Goal: Find specific page/section: Find specific page/section

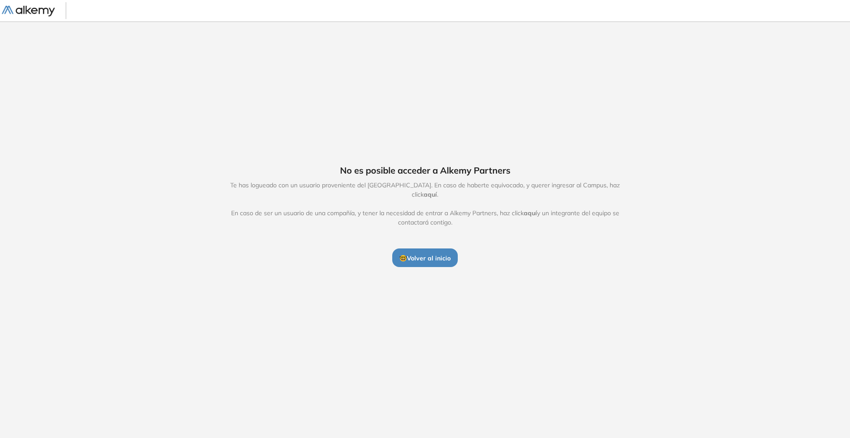
click at [429, 198] on span "Te has logueado con un usuario proveniente del [GEOGRAPHIC_DATA]. En caso de ha…" at bounding box center [425, 204] width 408 height 46
click at [438, 257] on span "🤓 Volver al inicio" at bounding box center [424, 258] width 51 height 8
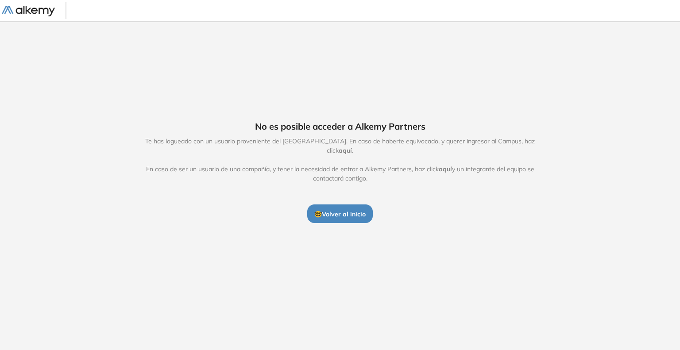
click at [336, 210] on span "🤓 Volver al inicio" at bounding box center [339, 214] width 51 height 8
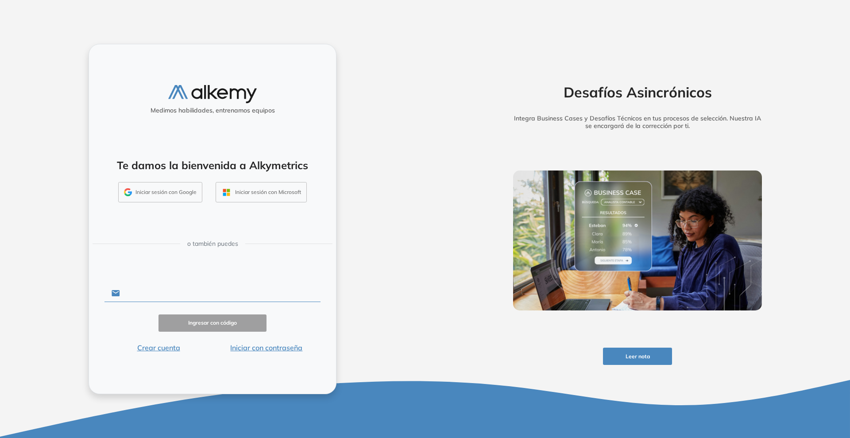
click at [198, 290] on input "text" at bounding box center [220, 293] width 201 height 17
drag, startPoint x: 184, startPoint y: 291, endPoint x: 227, endPoint y: 237, distance: 69.0
click at [186, 289] on input "text" at bounding box center [220, 293] width 201 height 17
click at [228, 237] on div "o también puedes" at bounding box center [213, 243] width 240 height 15
click at [178, 288] on input "text" at bounding box center [220, 293] width 201 height 17
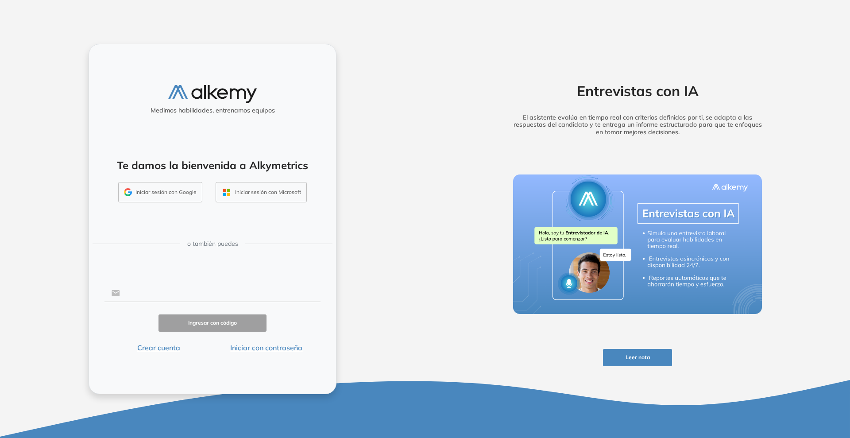
click at [167, 292] on input "text" at bounding box center [220, 293] width 201 height 17
type input "**********"
click at [283, 349] on div "**********" at bounding box center [213, 219] width 248 height 350
click at [283, 349] on button "Iniciar con contraseña" at bounding box center [266, 347] width 108 height 11
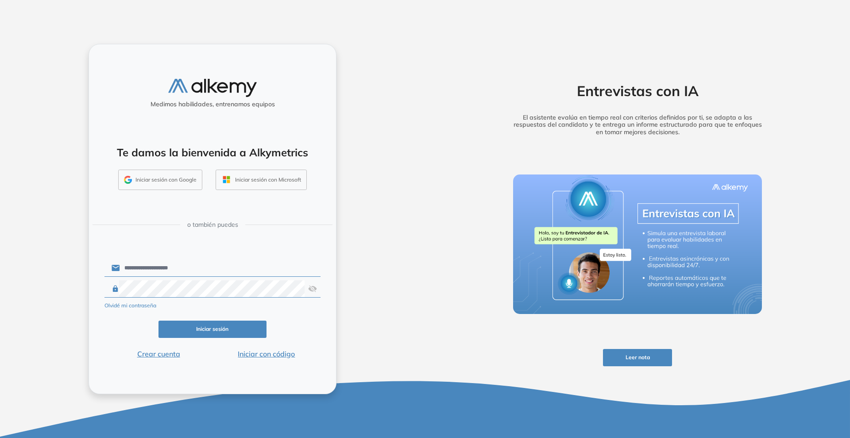
click at [207, 323] on button "Iniciar sesión" at bounding box center [212, 328] width 108 height 17
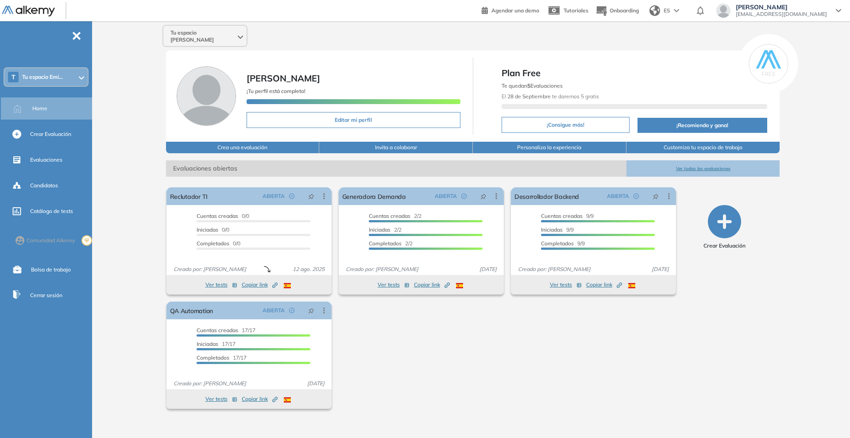
click at [189, 34] on span "Tu espacio [PERSON_NAME]" at bounding box center [203, 36] width 66 height 14
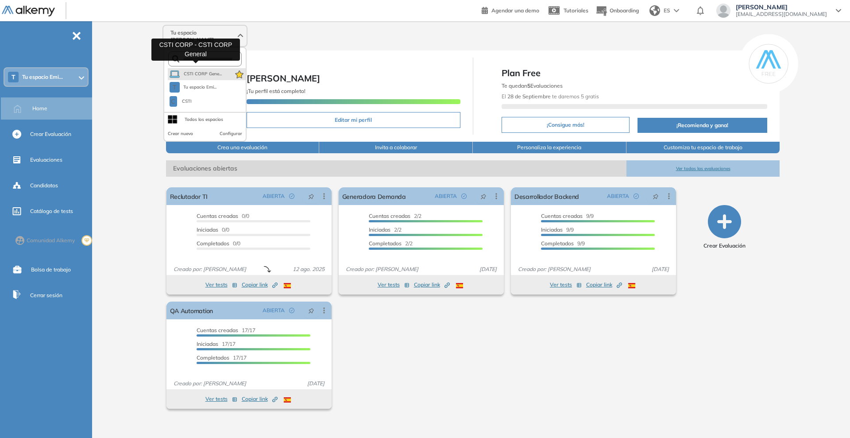
click at [208, 70] on span "CSTI CORP Gene..." at bounding box center [202, 73] width 39 height 7
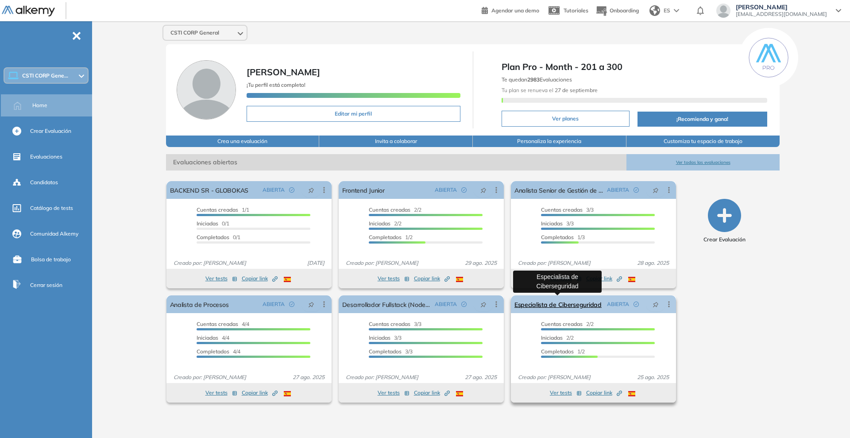
click at [590, 302] on link "Especialista de Ciberseguridad" at bounding box center [557, 304] width 87 height 18
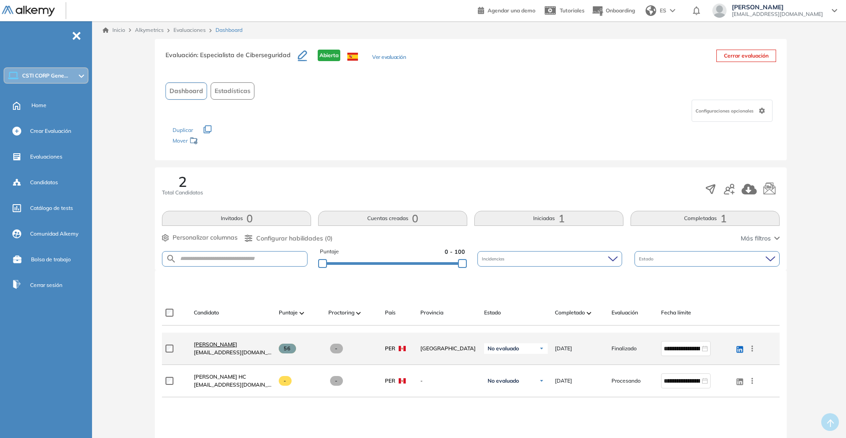
click at [200, 344] on span "[PERSON_NAME]" at bounding box center [215, 344] width 43 height 7
